Goal: Find specific page/section: Find specific page/section

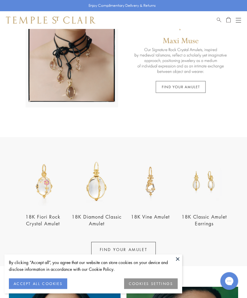
scroll to position [80, 0]
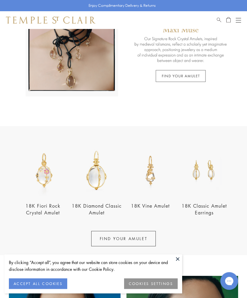
click at [181, 264] on button at bounding box center [177, 259] width 9 height 9
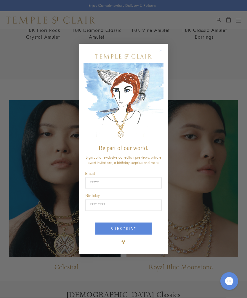
scroll to position [256, 0]
click at [161, 54] on circle "Close dialog" at bounding box center [160, 50] width 7 height 7
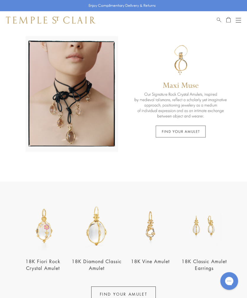
scroll to position [0, 0]
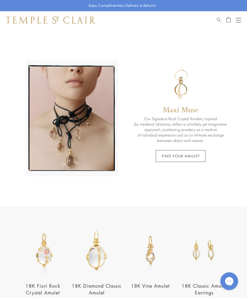
click at [238, 20] on button "Open navigation" at bounding box center [237, 20] width 5 height 7
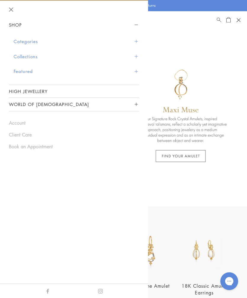
click at [136, 41] on span "Sidebar navigation" at bounding box center [135, 41] width 3 height 3
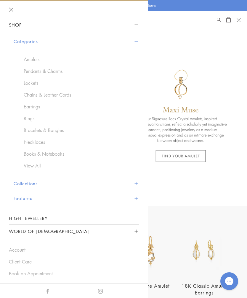
click at [56, 73] on link "Pendants & Charms" at bounding box center [78, 71] width 109 height 7
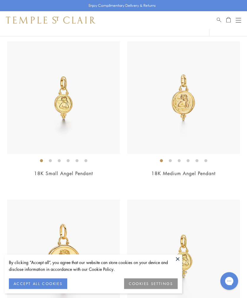
scroll to position [61, 0]
click at [180, 264] on button at bounding box center [177, 259] width 9 height 9
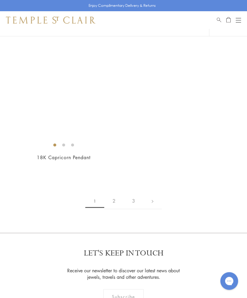
scroll to position [5307, 0]
click at [115, 193] on link "2" at bounding box center [114, 201] width 20 height 16
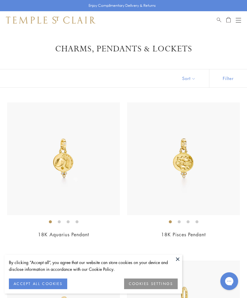
click at [179, 257] on button at bounding box center [177, 259] width 9 height 9
